Goal: Task Accomplishment & Management: Manage account settings

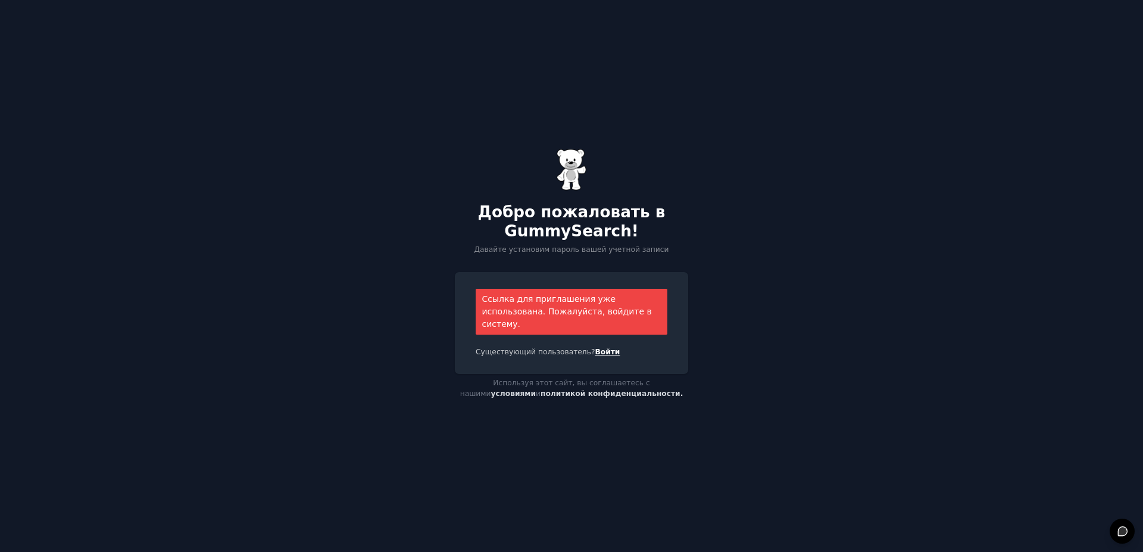
click at [595, 348] on link "Войти" at bounding box center [607, 352] width 25 height 8
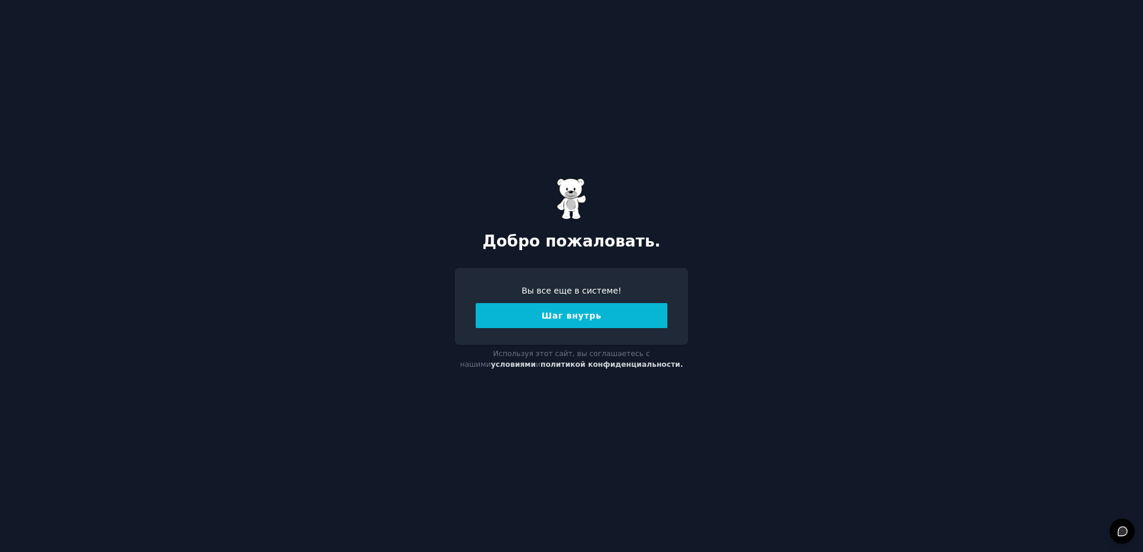
click at [603, 319] on button "Шаг внутрь" at bounding box center [572, 315] width 192 height 25
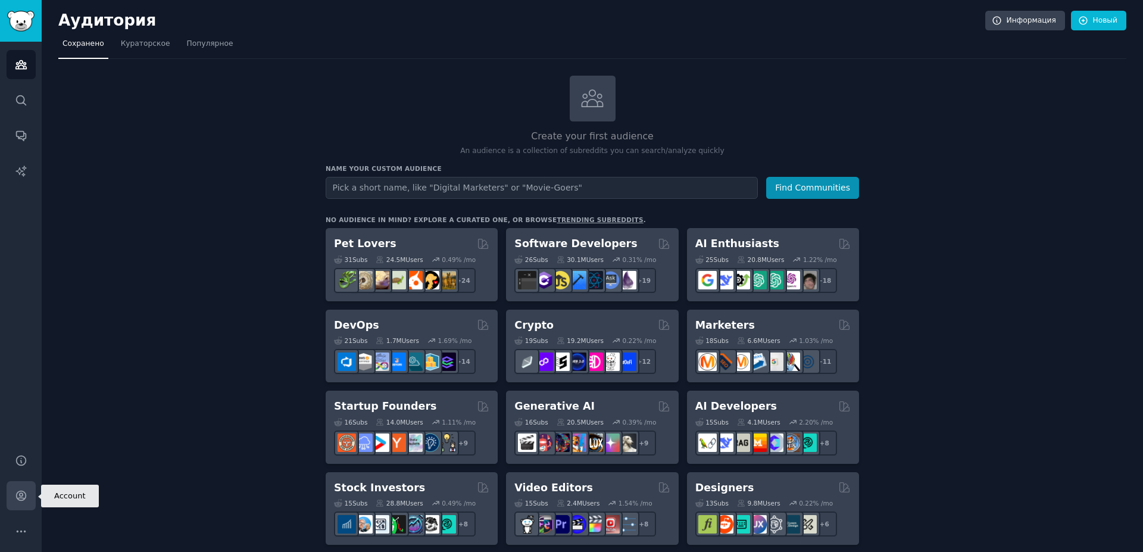
click at [15, 498] on icon "Sidebar" at bounding box center [21, 495] width 13 height 13
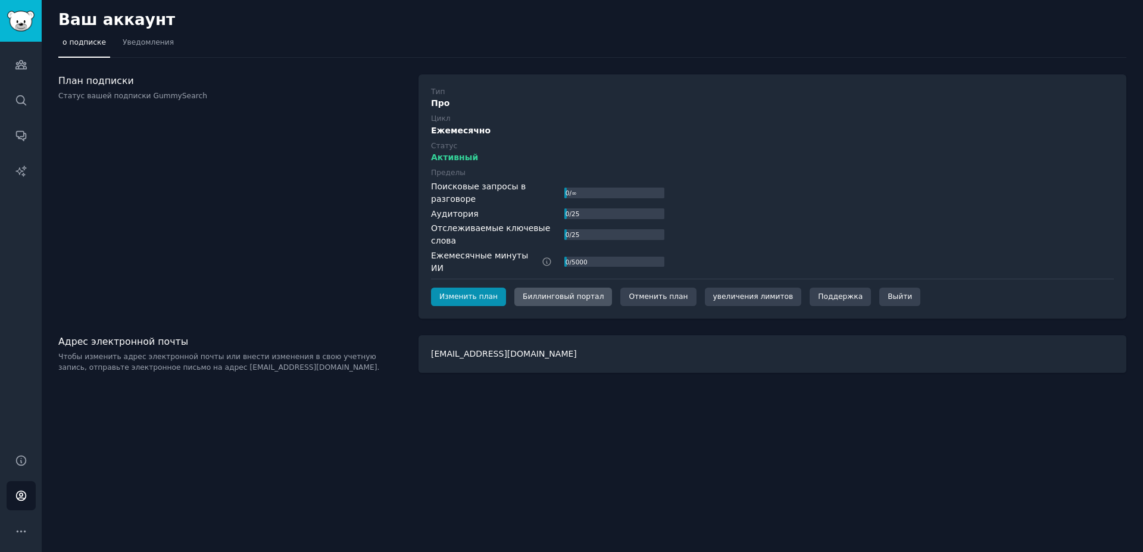
click at [579, 288] on div "Биллинговый портал" at bounding box center [563, 297] width 98 height 19
